Goal: Register for event/course

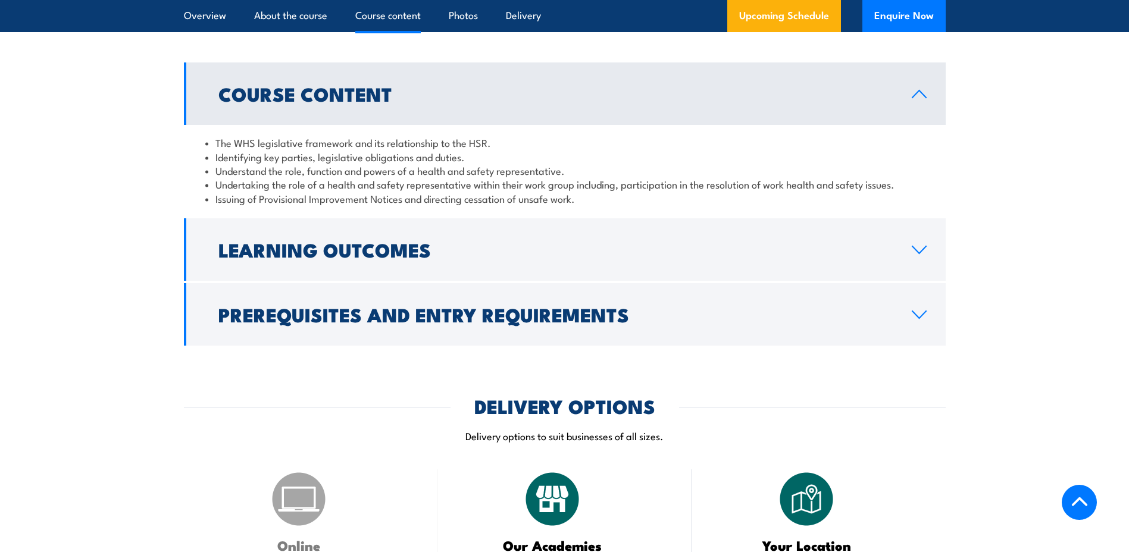
scroll to position [1191, 0]
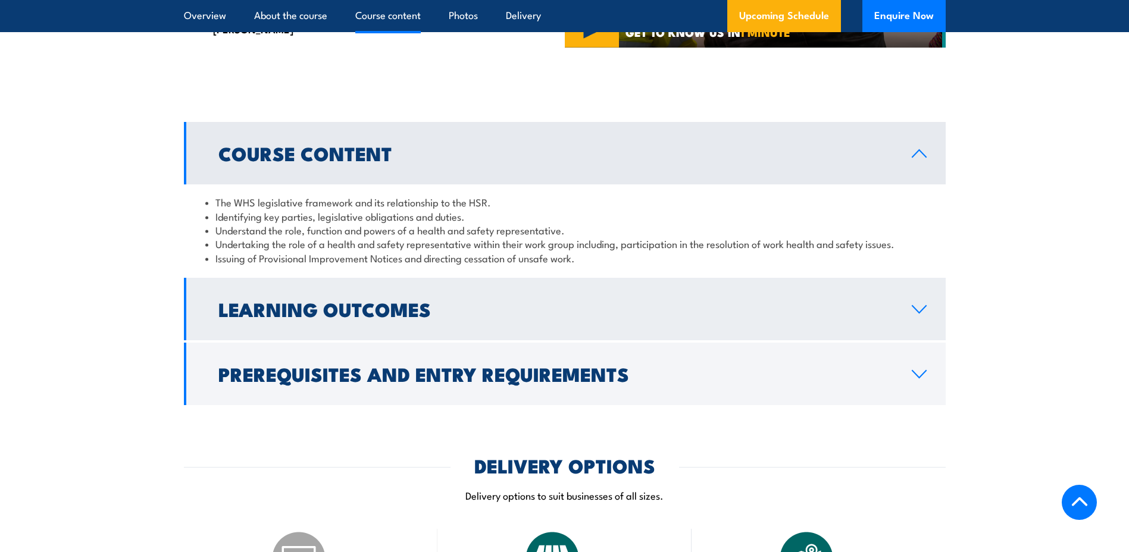
click at [376, 317] on h2 "Learning Outcomes" at bounding box center [555, 309] width 674 height 17
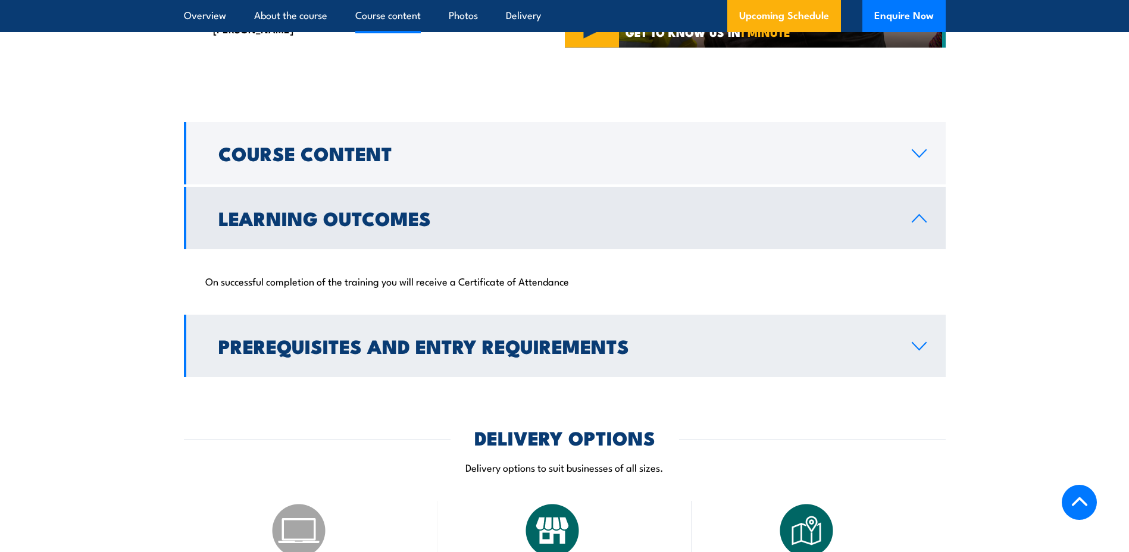
click at [363, 343] on link "Prerequisites and Entry Requirements" at bounding box center [565, 346] width 762 height 63
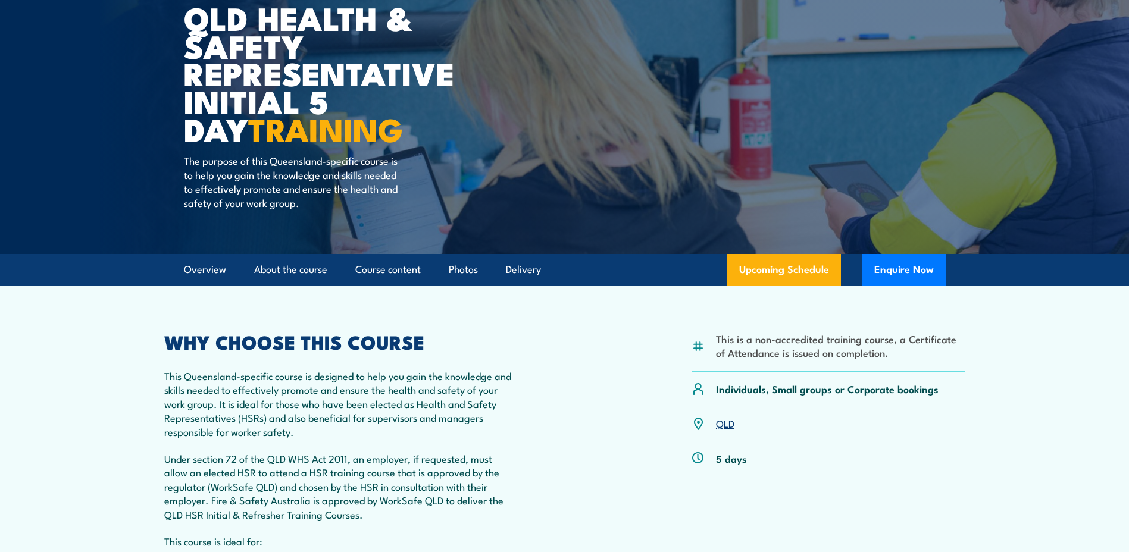
scroll to position [0, 0]
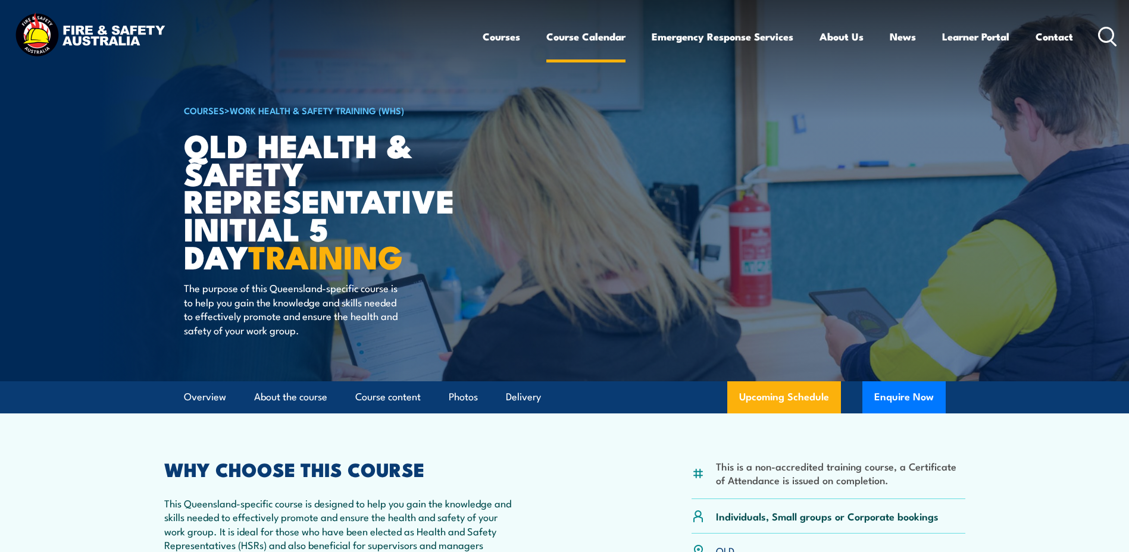
click at [586, 33] on link "Course Calendar" at bounding box center [586, 37] width 79 height 32
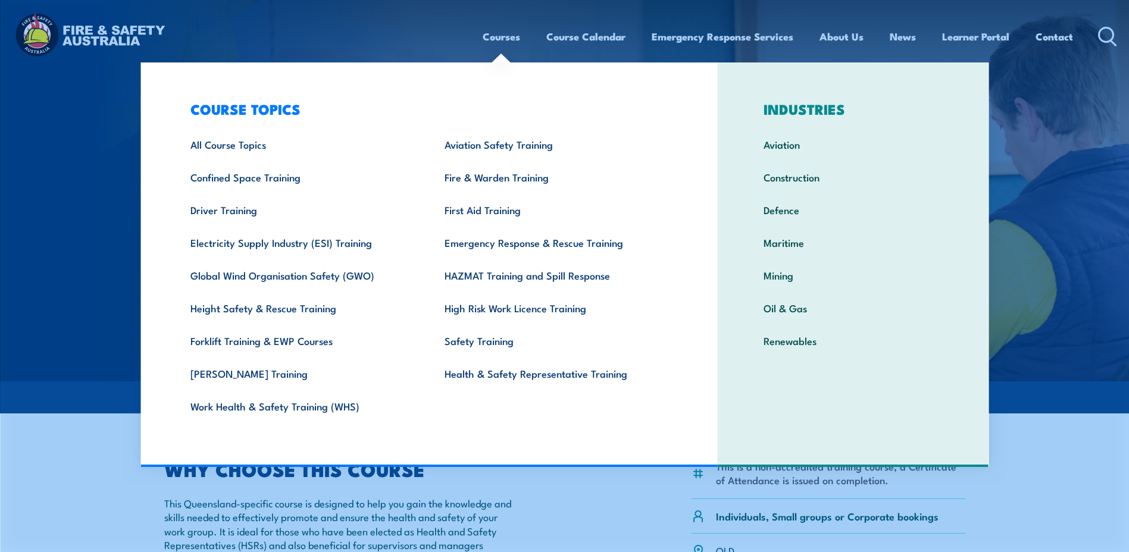
click at [505, 35] on link "Courses" at bounding box center [502, 37] width 38 height 32
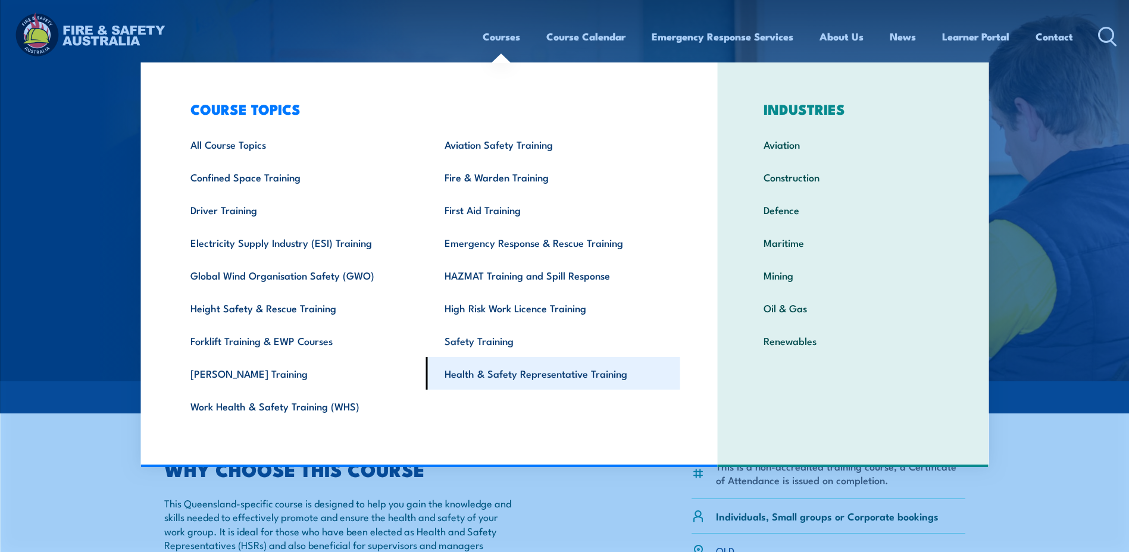
click at [542, 374] on link "Health & Safety Representative Training" at bounding box center [553, 373] width 254 height 33
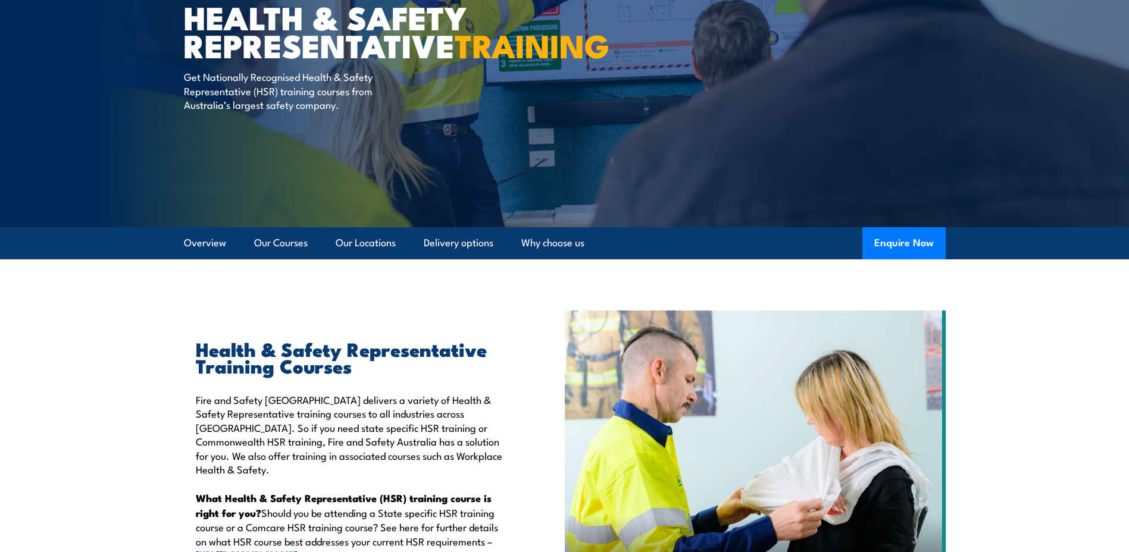
scroll to position [119, 0]
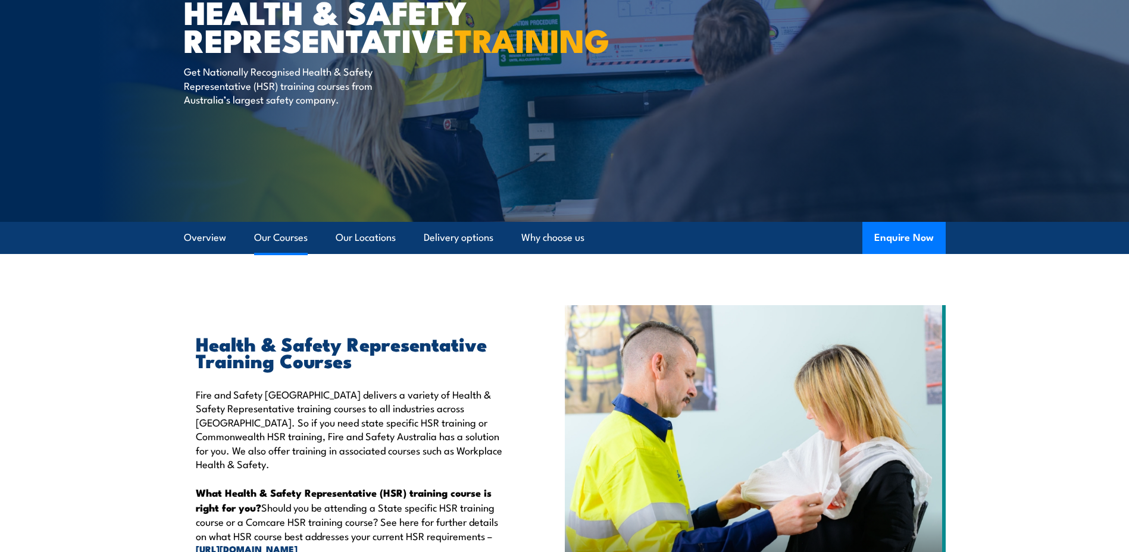
click at [283, 238] on link "Our Courses" at bounding box center [281, 238] width 54 height 32
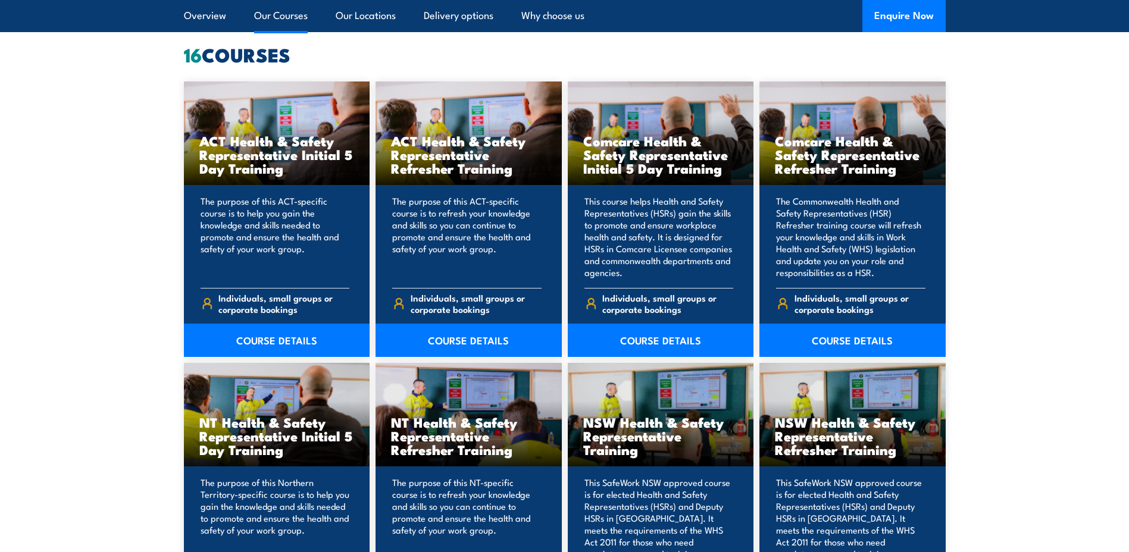
scroll to position [844, 0]
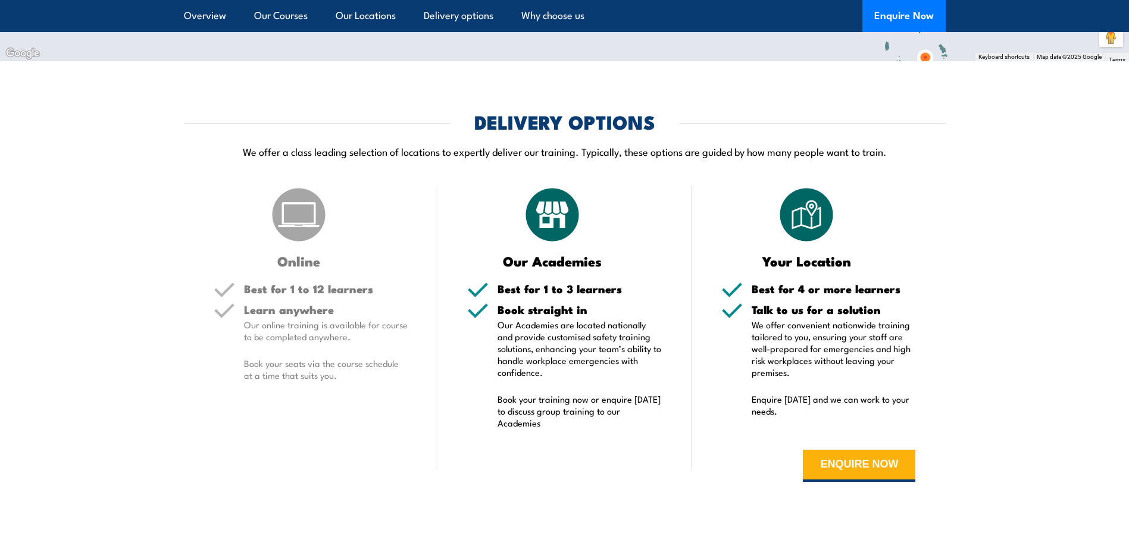
scroll to position [2587, 0]
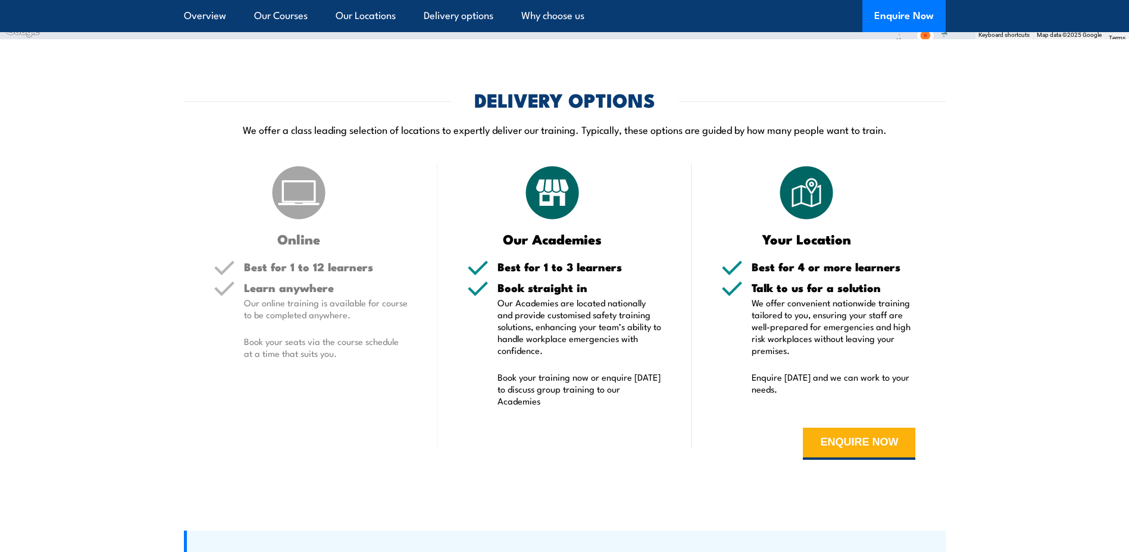
click at [344, 205] on div "Online" at bounding box center [311, 204] width 195 height 83
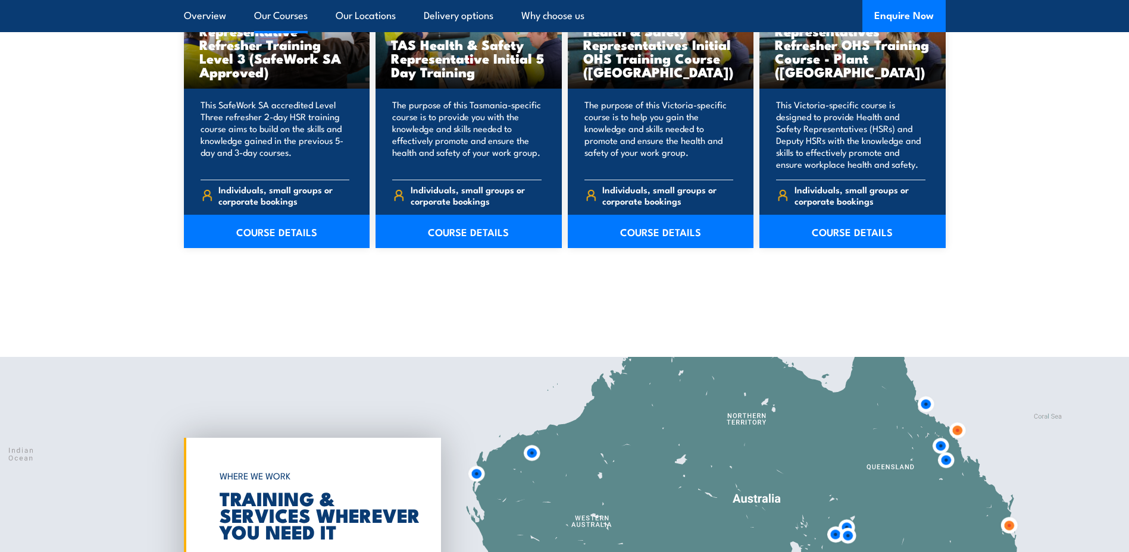
scroll to position [2170, 0]
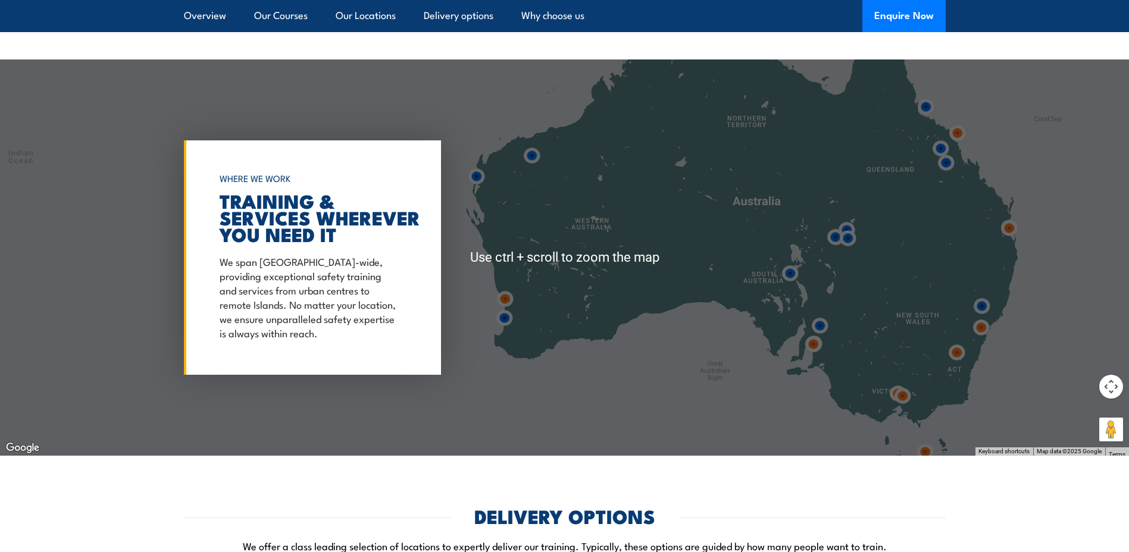
click at [904, 398] on img at bounding box center [903, 396] width 22 height 22
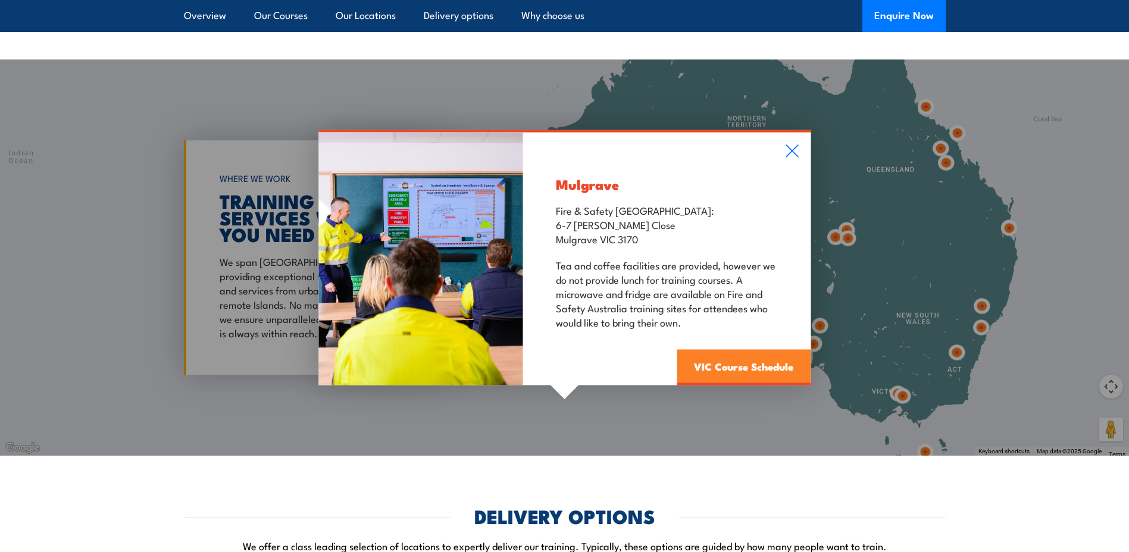
click at [722, 369] on link "VIC Course Schedule" at bounding box center [744, 368] width 134 height 36
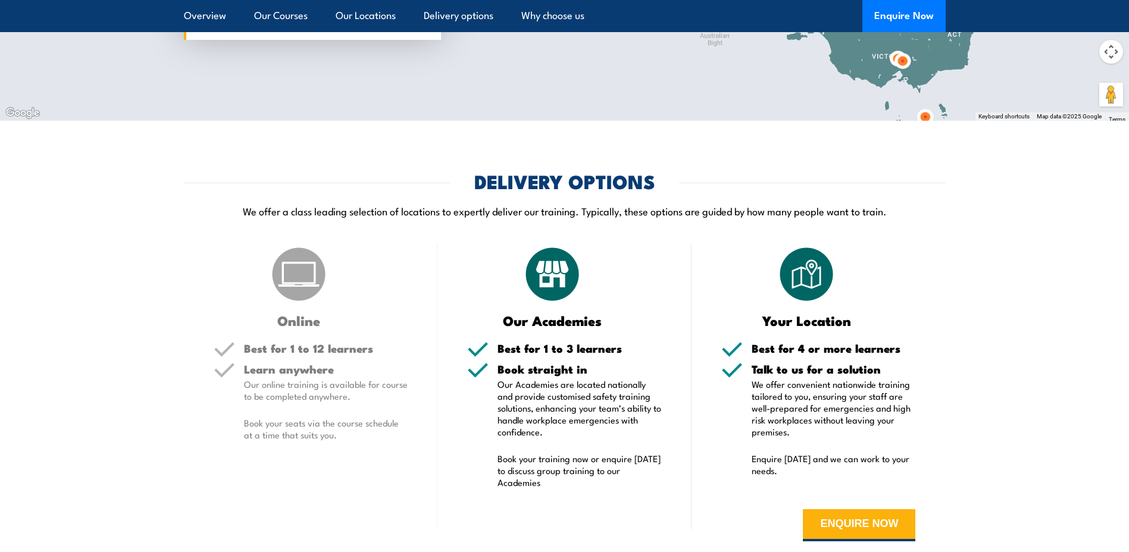
scroll to position [2388, 0]
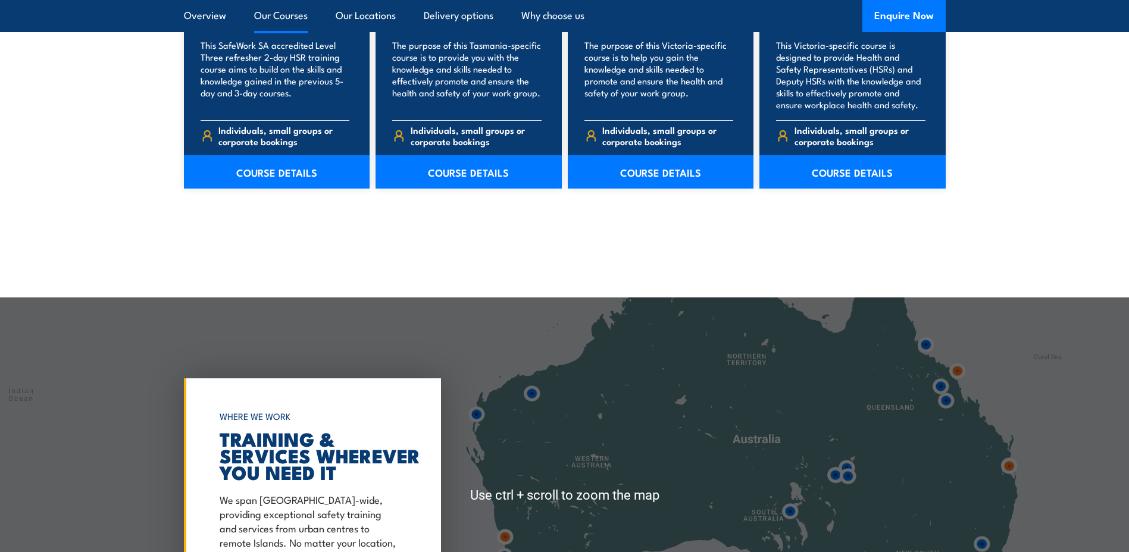
scroll to position [2170, 0]
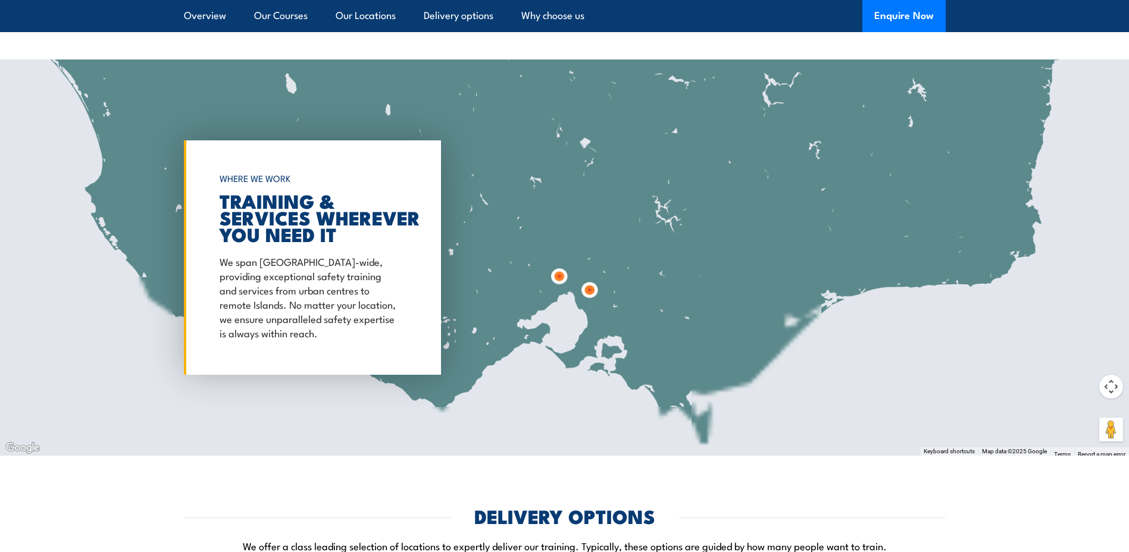
drag, startPoint x: 735, startPoint y: 365, endPoint x: 758, endPoint y: 170, distance: 196.6
click at [758, 170] on div at bounding box center [564, 258] width 1129 height 396
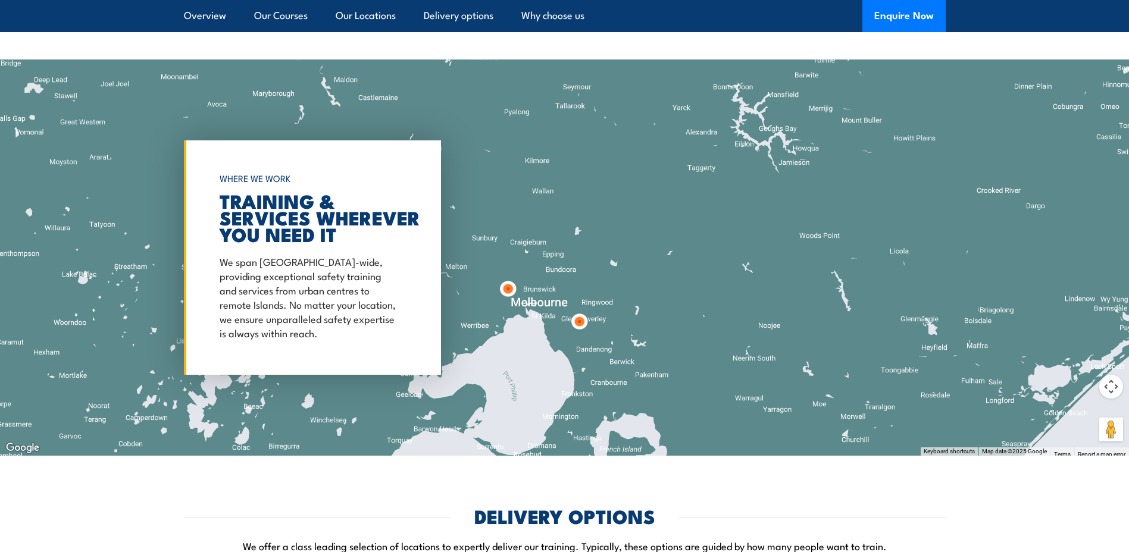
drag, startPoint x: 513, startPoint y: 323, endPoint x: 610, endPoint y: 370, distance: 108.1
click at [604, 380] on div at bounding box center [564, 258] width 1129 height 396
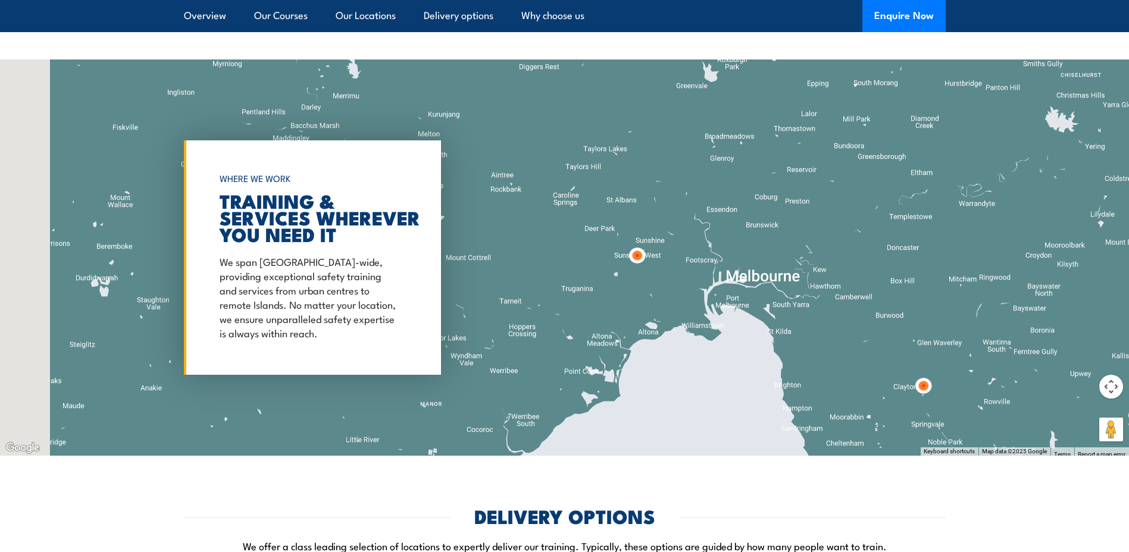
drag, startPoint x: 557, startPoint y: 273, endPoint x: 713, endPoint y: 318, distance: 161.8
click at [713, 318] on div at bounding box center [564, 258] width 1129 height 396
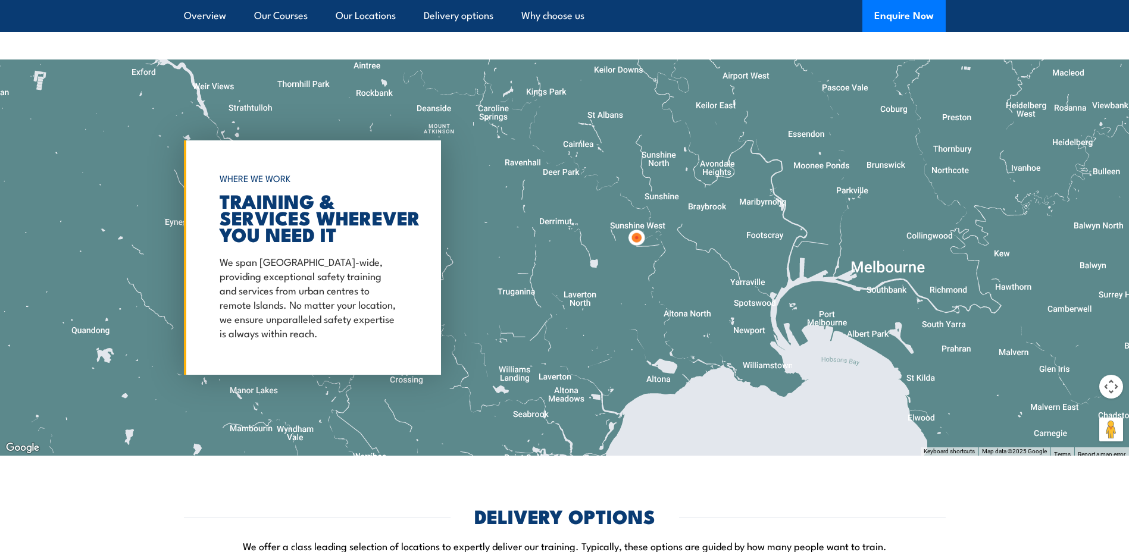
click at [636, 237] on img at bounding box center [637, 238] width 22 height 22
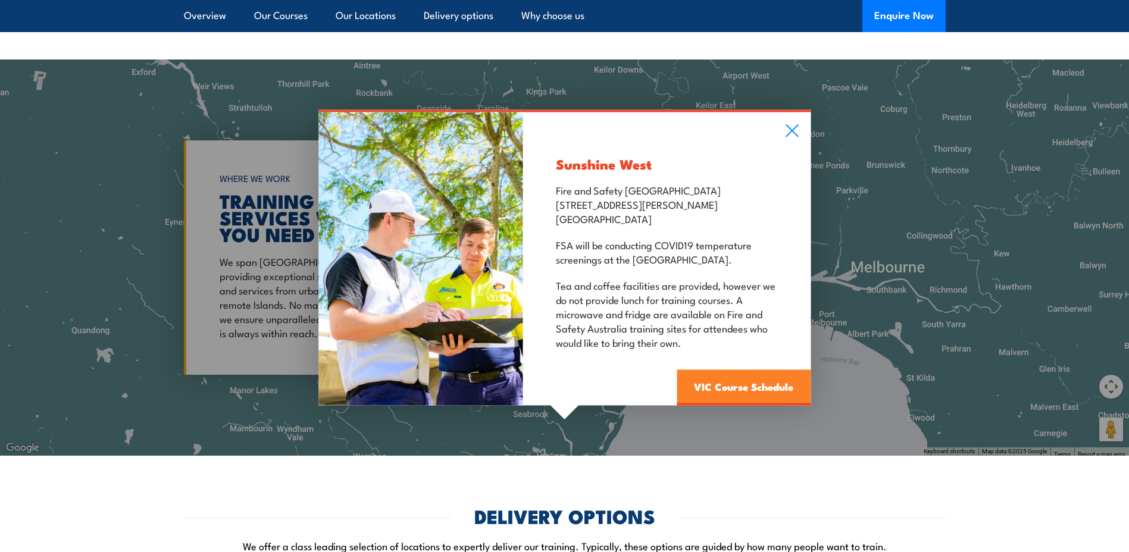
click at [737, 385] on link "VIC Course Schedule" at bounding box center [744, 388] width 134 height 36
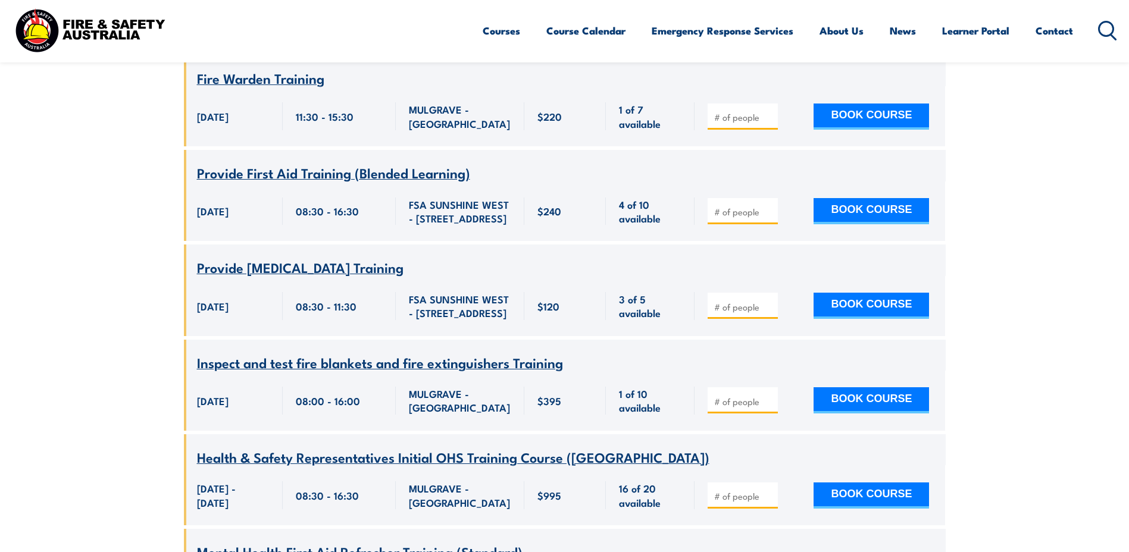
scroll to position [631, 0]
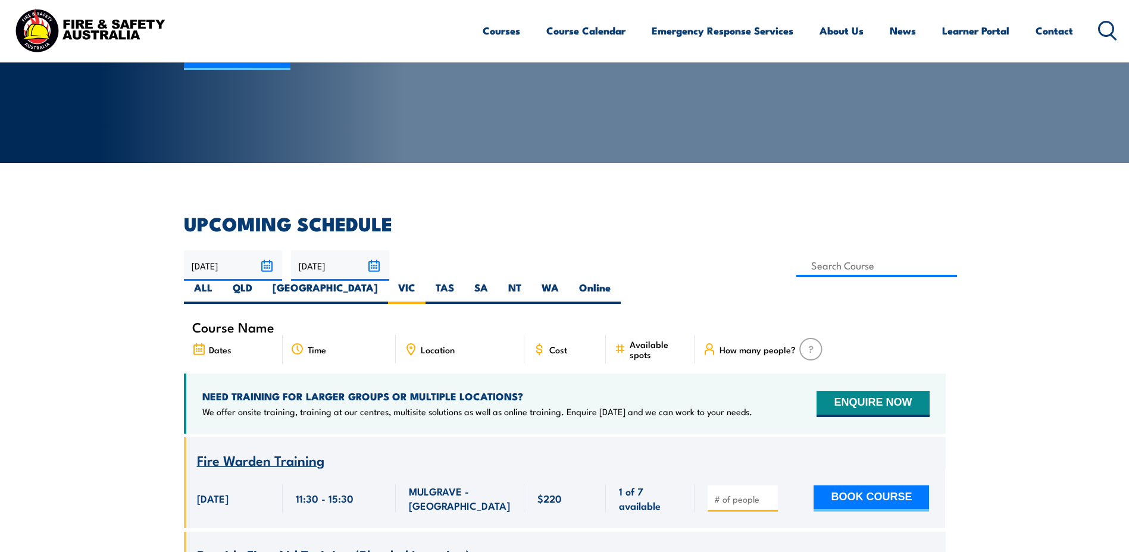
scroll to position [179, 0]
click at [423, 344] on span "Location" at bounding box center [438, 349] width 34 height 10
click at [234, 335] on div "Dates" at bounding box center [233, 349] width 99 height 29
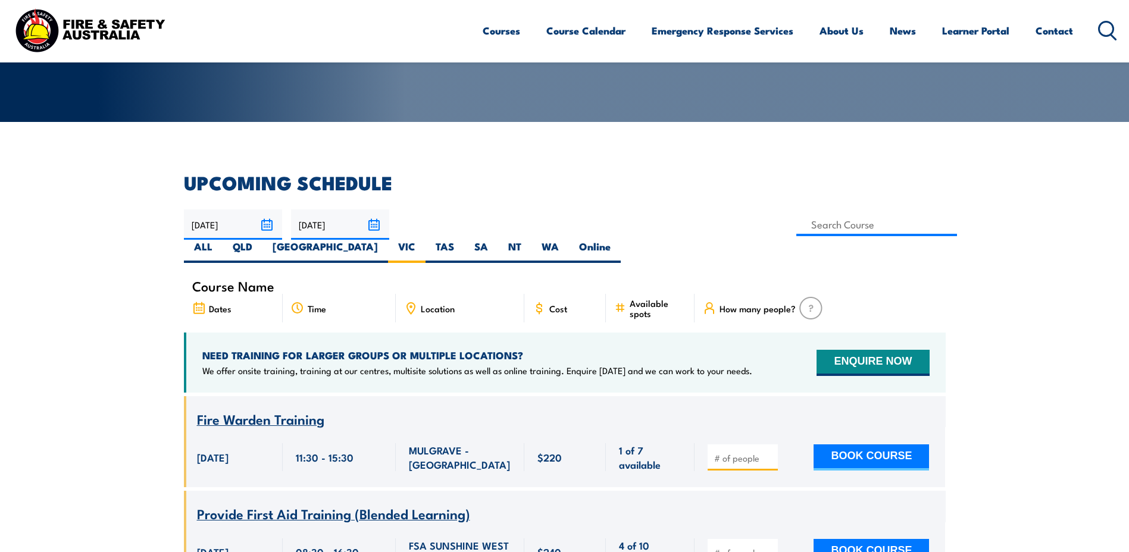
scroll to position [238, 0]
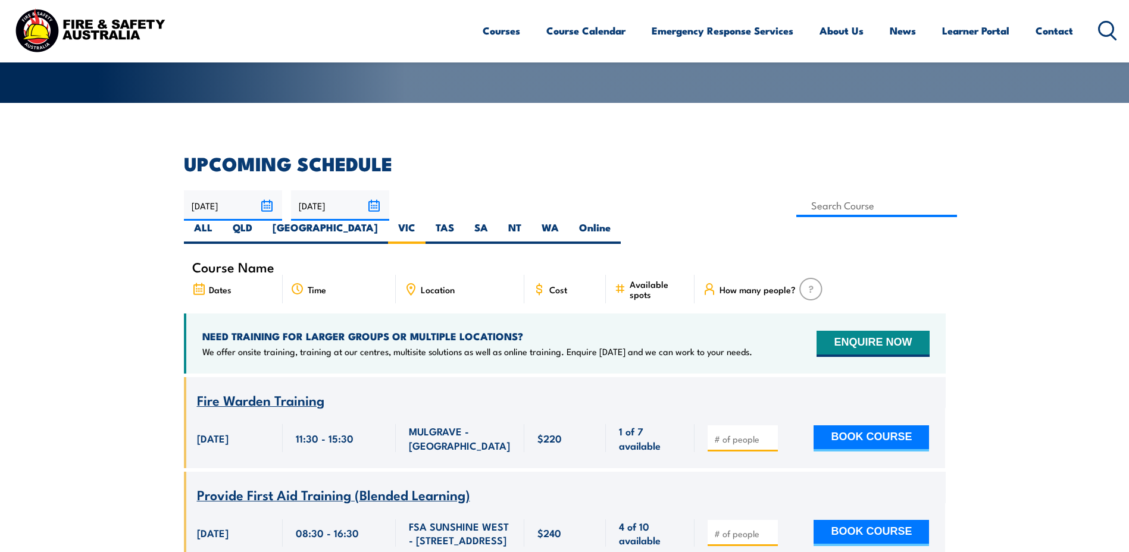
click at [810, 278] on img at bounding box center [811, 289] width 23 height 23
click at [733, 285] on span "How many people?" at bounding box center [758, 290] width 76 height 10
drag, startPoint x: 658, startPoint y: 268, endPoint x: 630, endPoint y: 267, distance: 28.0
click at [657, 279] on span "Available spots" at bounding box center [658, 289] width 57 height 20
click at [548, 275] on div "Cost" at bounding box center [565, 289] width 82 height 29
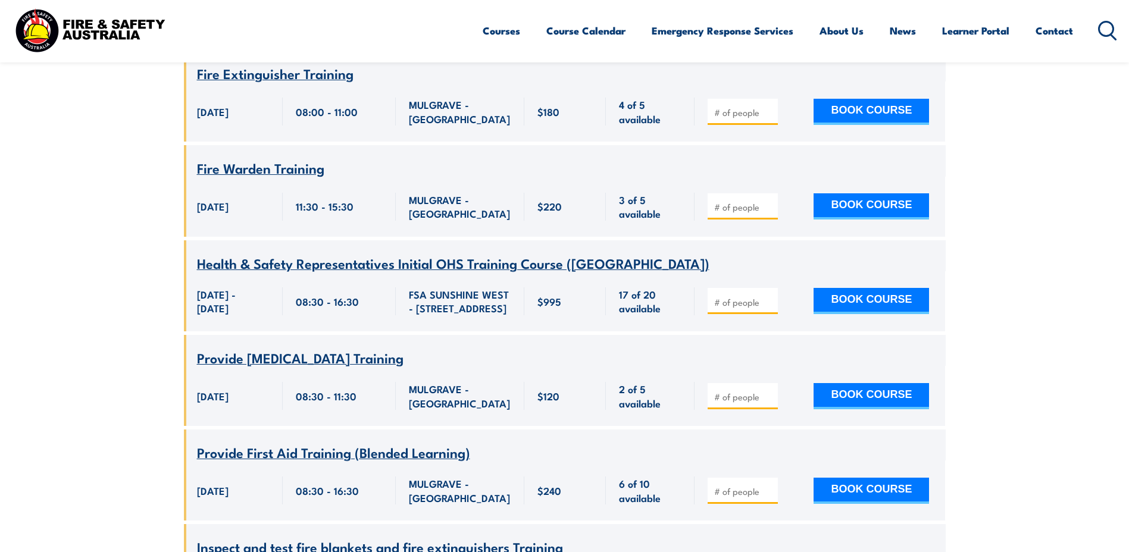
scroll to position [1905, 0]
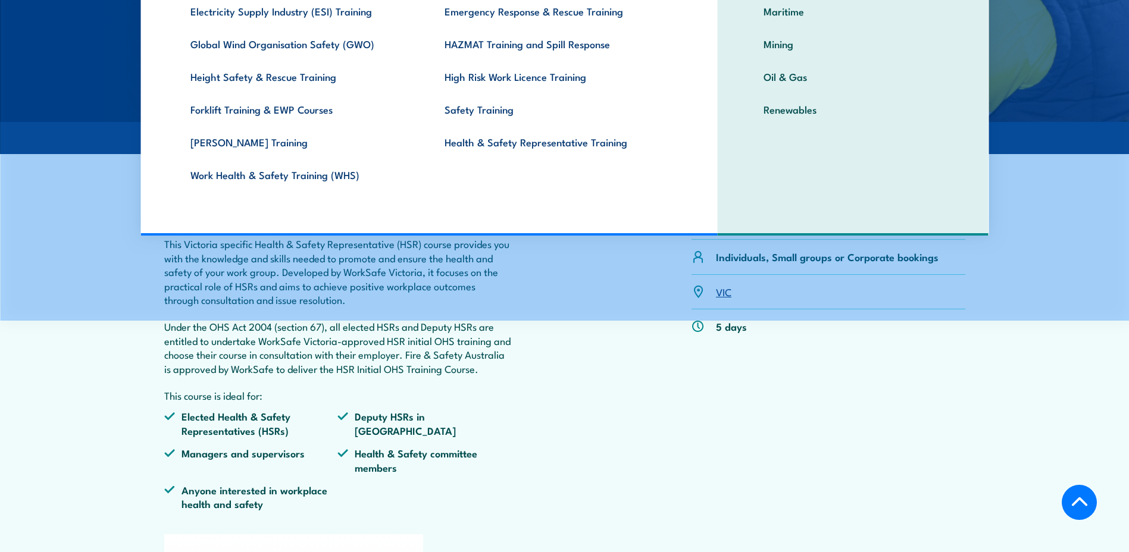
scroll to position [238, 0]
